Goal: Task Accomplishment & Management: Use online tool/utility

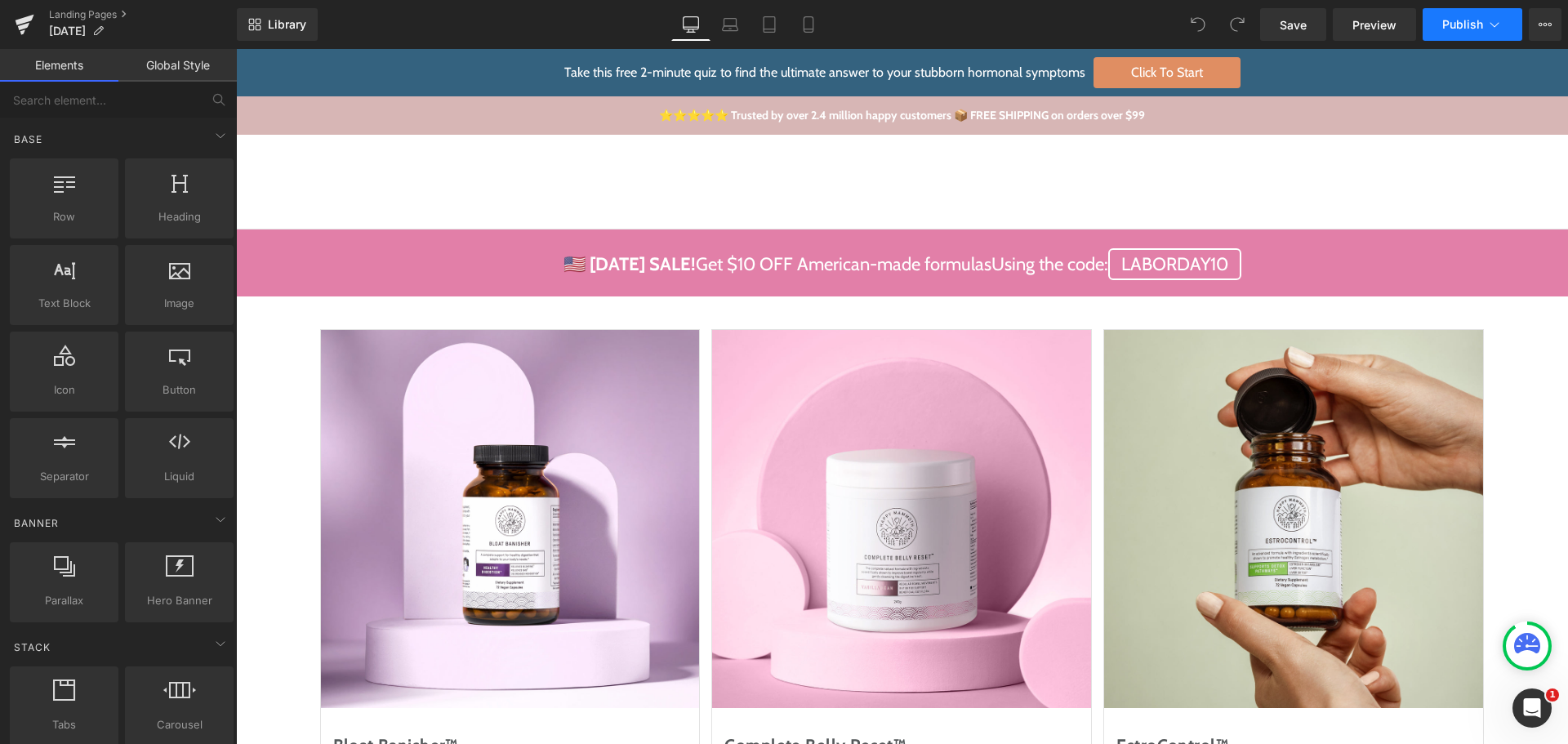
click at [1451, 22] on span "Publish" at bounding box center [1462, 24] width 41 height 13
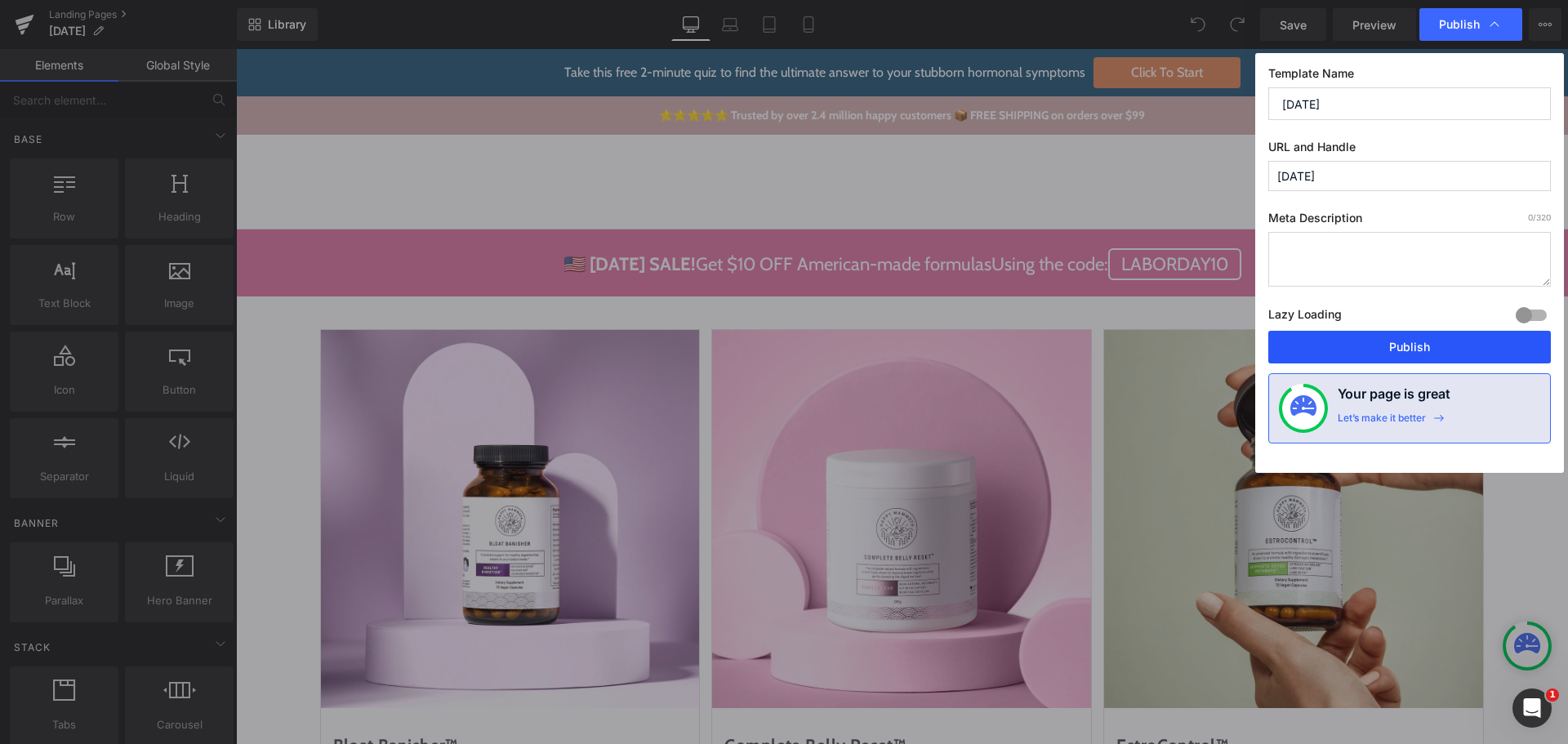
click at [1386, 348] on button "Publish" at bounding box center [1409, 347] width 282 height 33
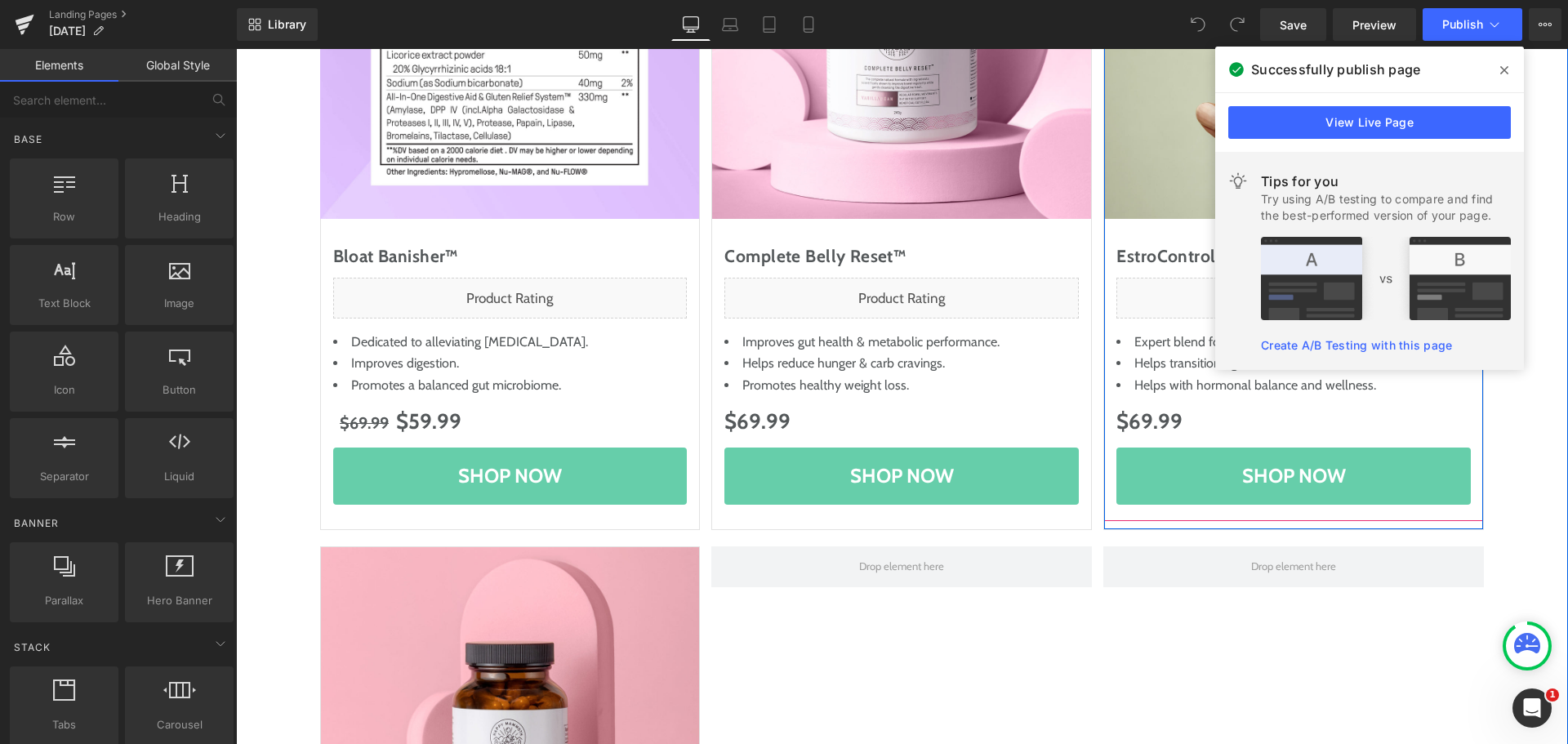
scroll to position [490, 0]
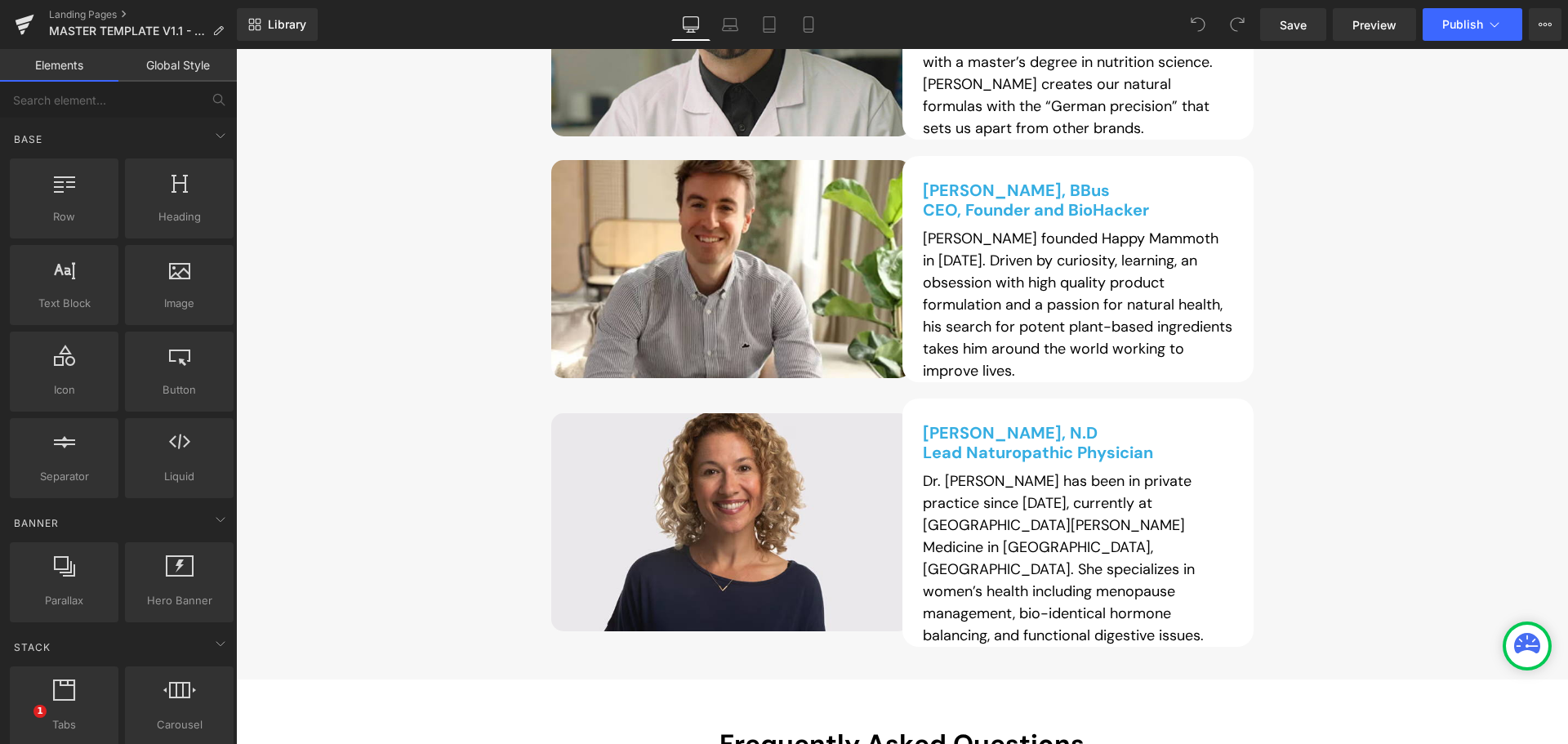
scroll to position [12492, 0]
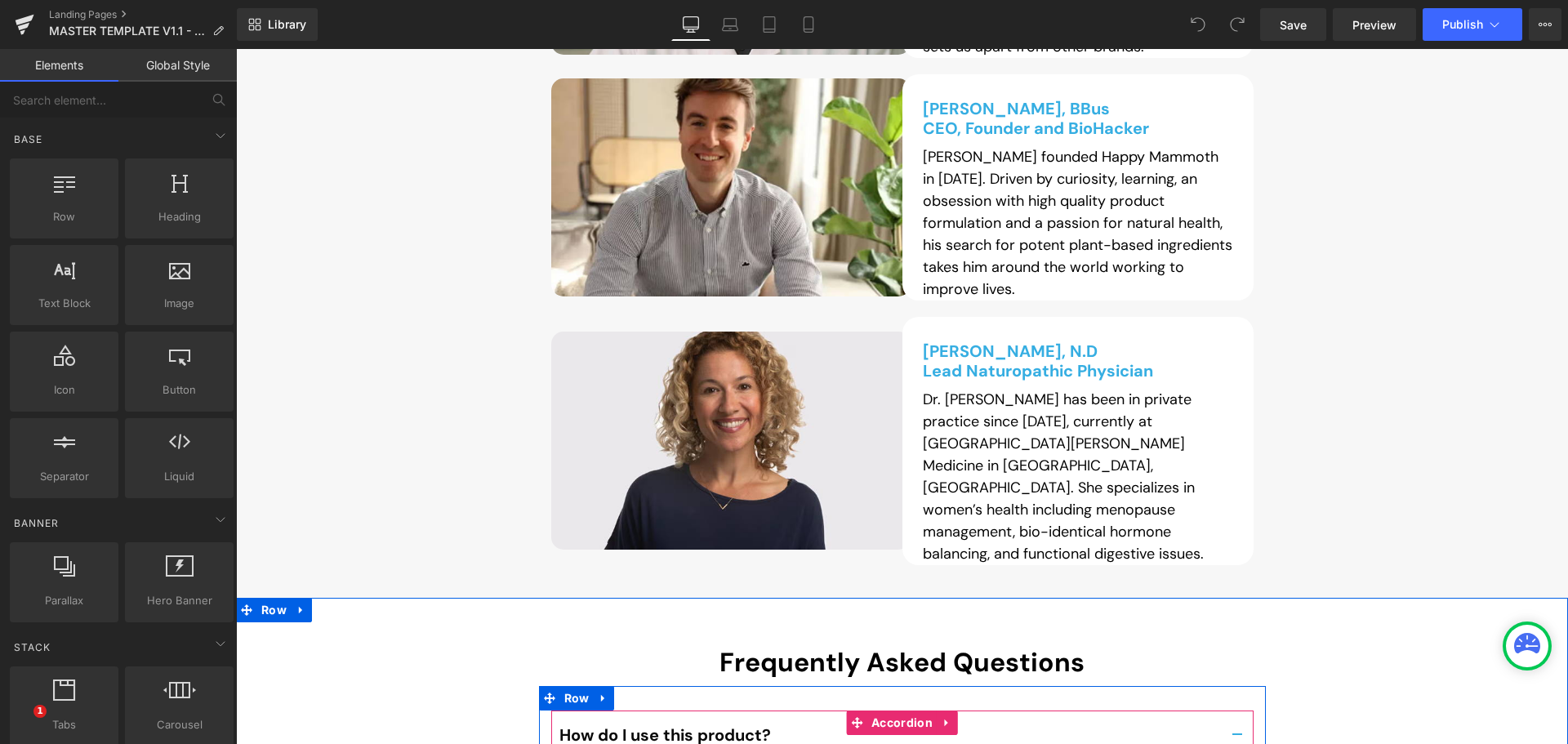
drag, startPoint x: 1232, startPoint y: 463, endPoint x: 1425, endPoint y: 452, distance: 193.3
click at [1232, 710] on button "button" at bounding box center [1237, 734] width 33 height 49
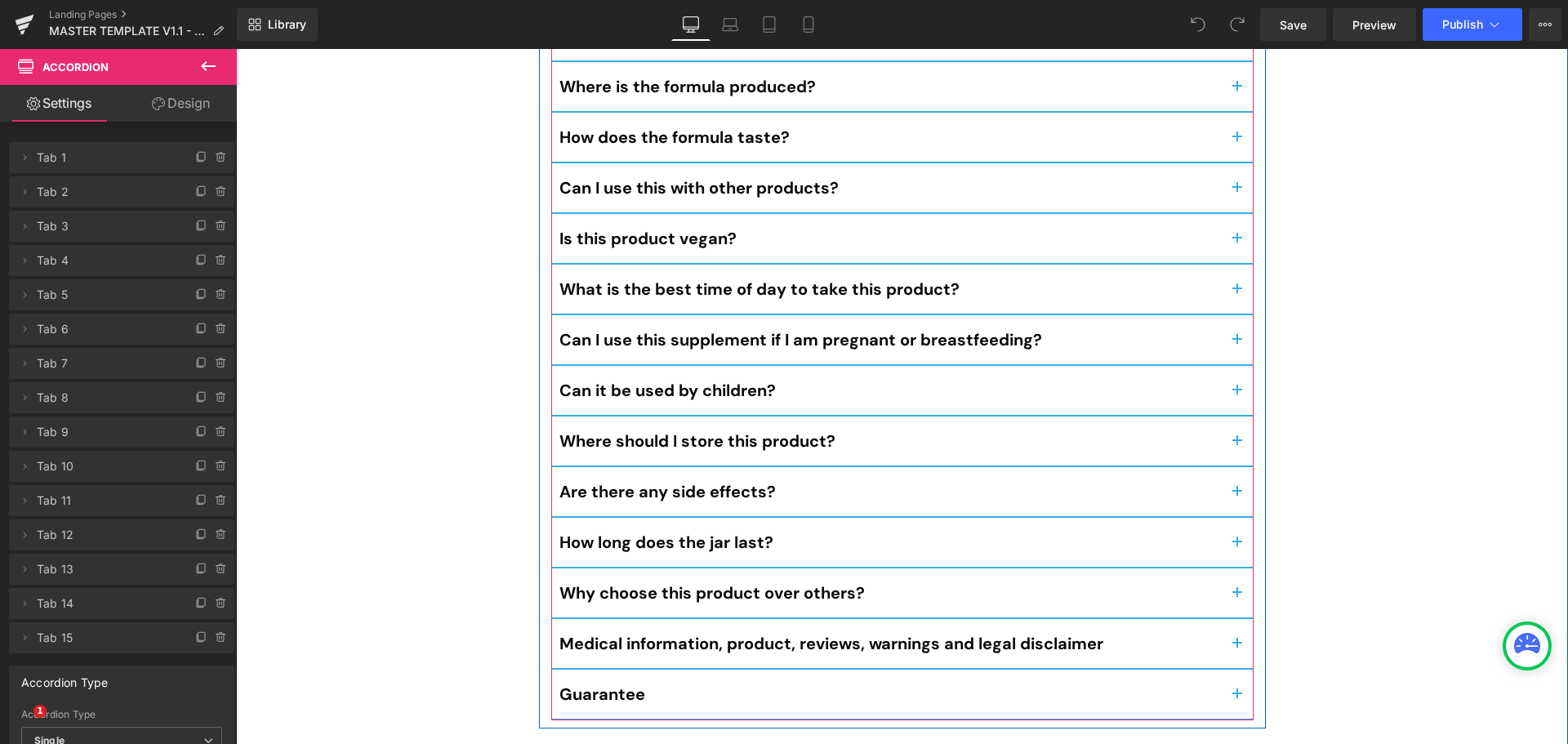
scroll to position [13308, 0]
